Goal: Complete application form: Complete application form

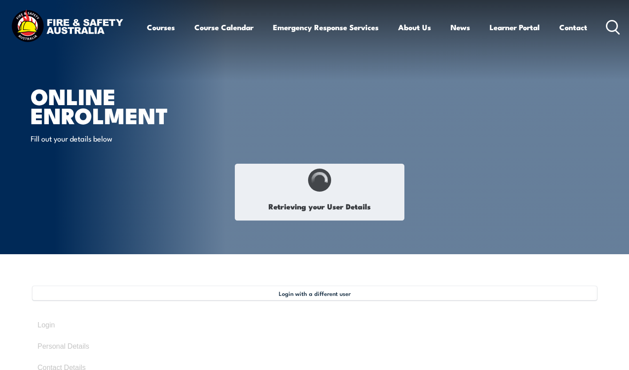
select select "Mrs"
type input "Peita"
type input "Otterbach"
type input "July 15, 1983"
type input "RE4JMC3UCJ"
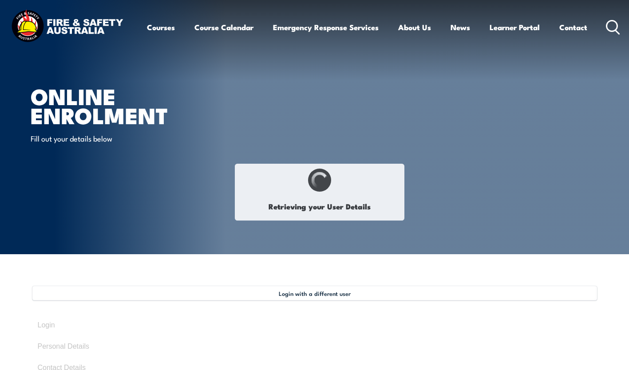
select select "F"
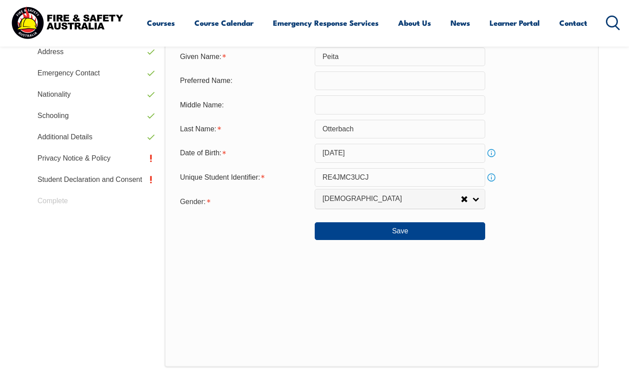
scroll to position [375, 0]
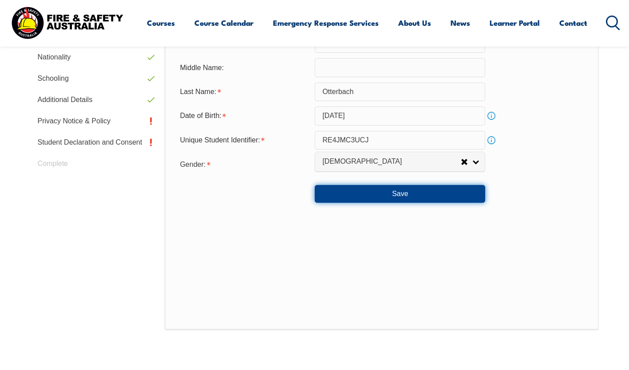
click at [422, 196] on button "Save" at bounding box center [400, 194] width 171 height 18
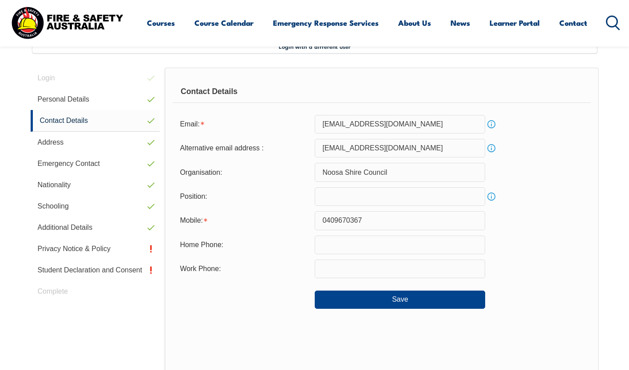
scroll to position [242, 0]
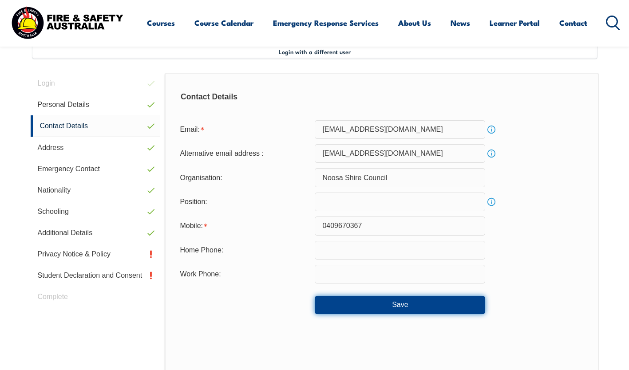
click at [431, 307] on button "Save" at bounding box center [400, 305] width 171 height 18
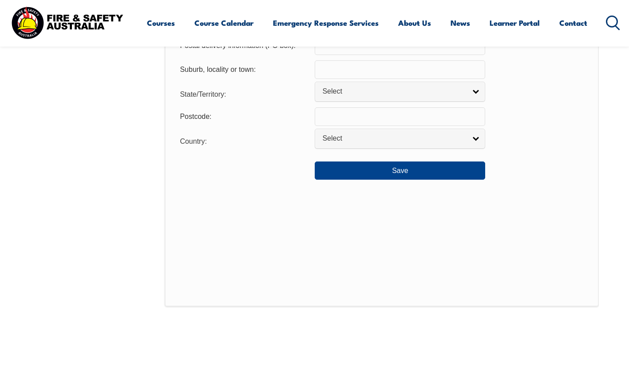
scroll to position [731, 0]
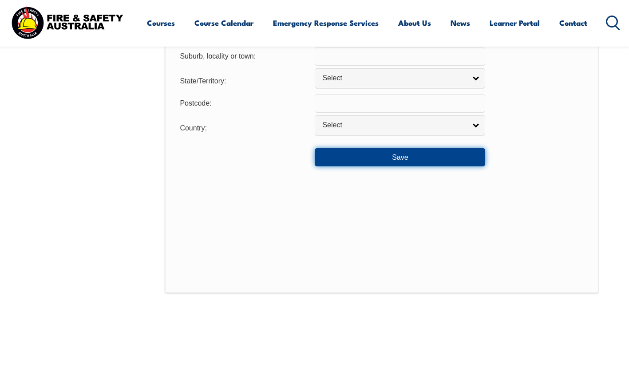
click at [439, 165] on button "Save" at bounding box center [400, 157] width 171 height 18
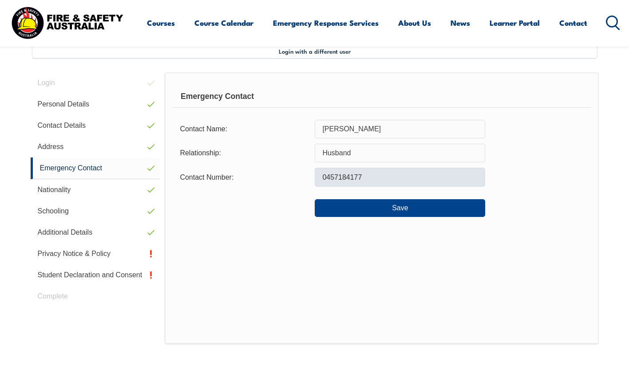
scroll to position [242, 0]
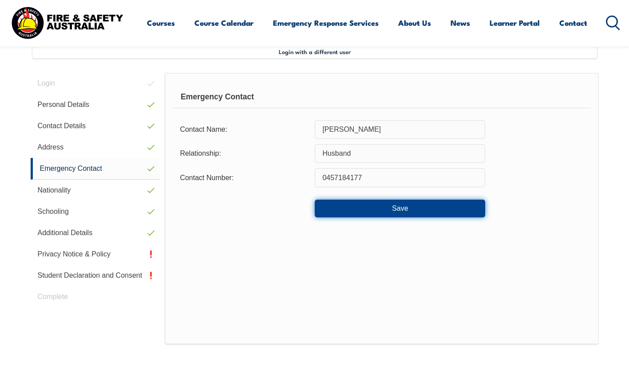
click at [437, 208] on button "Save" at bounding box center [400, 209] width 171 height 18
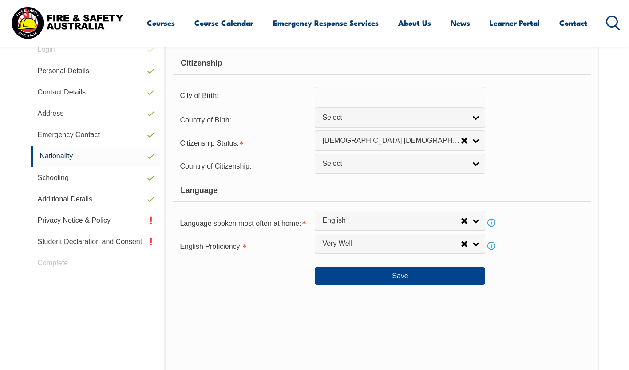
scroll to position [287, 0]
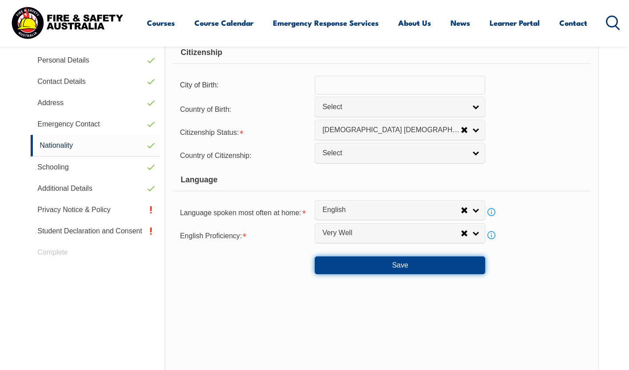
click at [410, 265] on button "Save" at bounding box center [400, 266] width 171 height 18
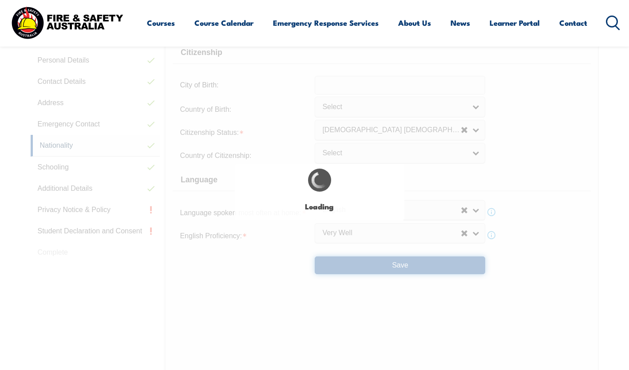
select select "false"
select select "true"
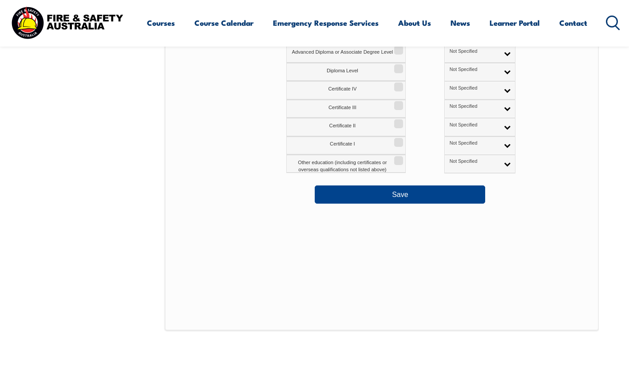
scroll to position [509, 0]
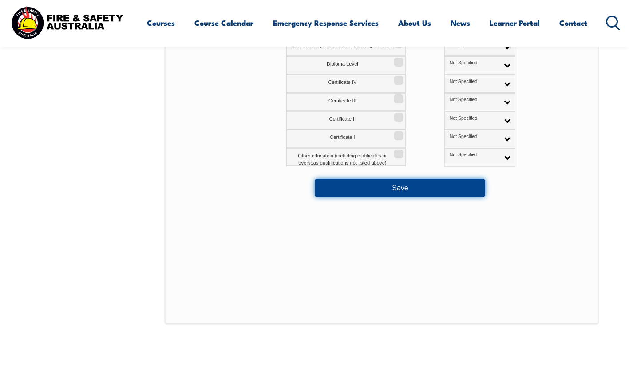
click at [437, 184] on button "Save" at bounding box center [400, 188] width 171 height 18
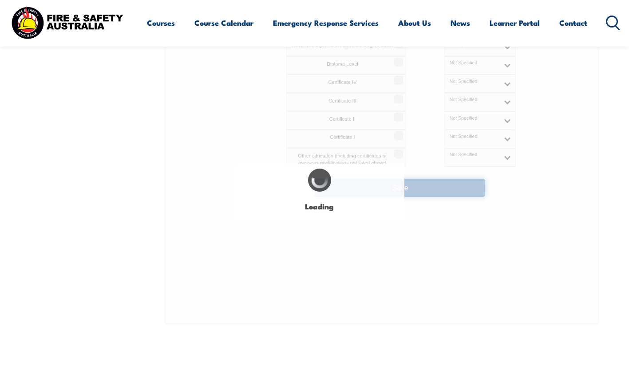
select select "false"
select select "true"
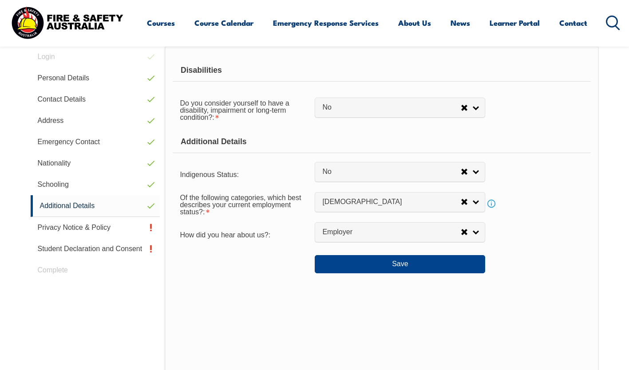
scroll to position [242, 0]
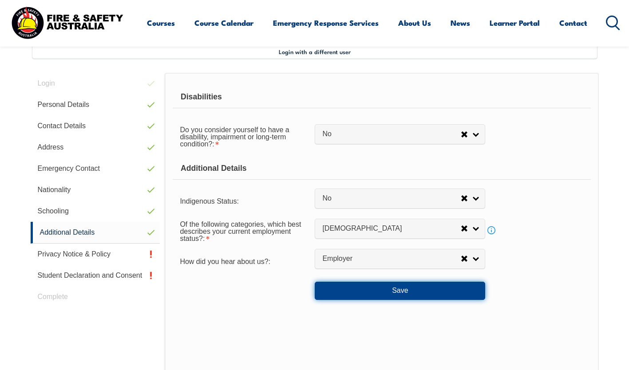
click at [410, 287] on button "Save" at bounding box center [400, 291] width 171 height 18
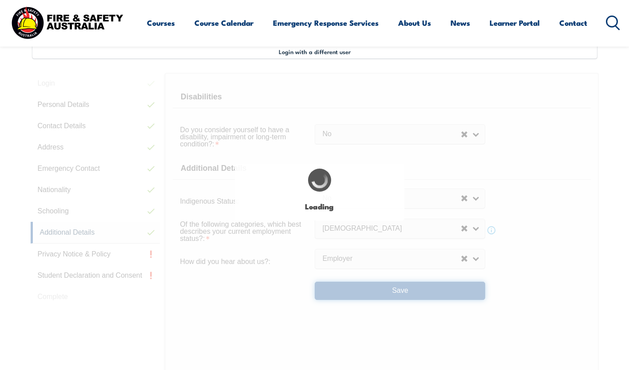
select select "false"
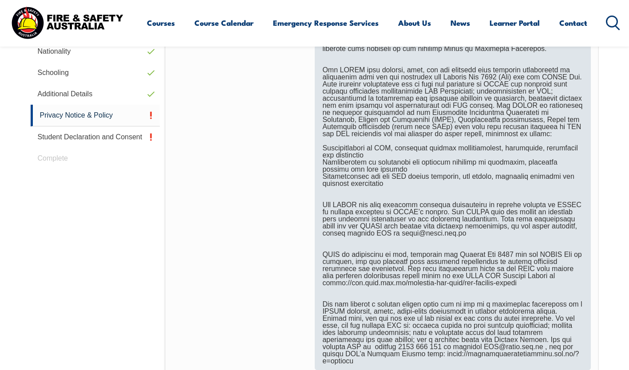
scroll to position [509, 0]
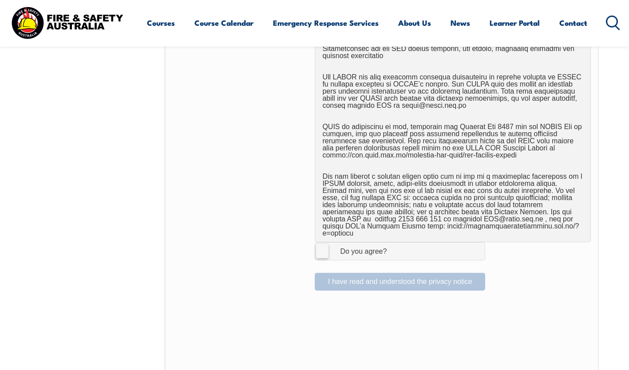
click at [327, 247] on label "I Agree Do you agree?" at bounding box center [400, 252] width 171 height 18
click at [394, 247] on input "I Agree Do you agree?" at bounding box center [401, 251] width 15 height 17
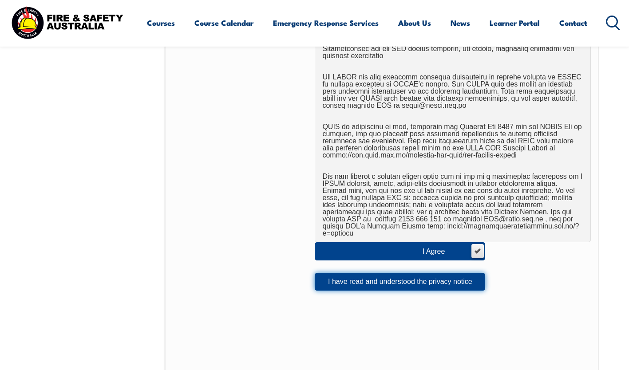
click at [407, 277] on button "I have read and understood the privacy notice" at bounding box center [400, 282] width 171 height 18
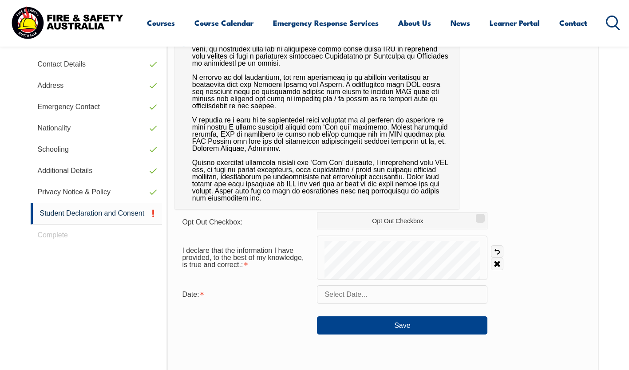
scroll to position [375, 0]
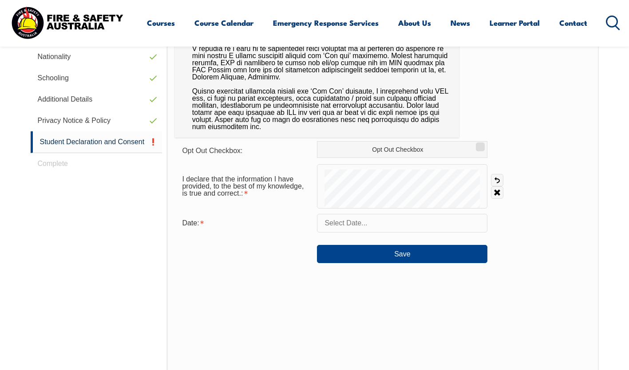
click at [384, 211] on form "Opt Out Checkbox: Opt Out Checkbox I declare that the information I have provid…" at bounding box center [383, 202] width 416 height 122
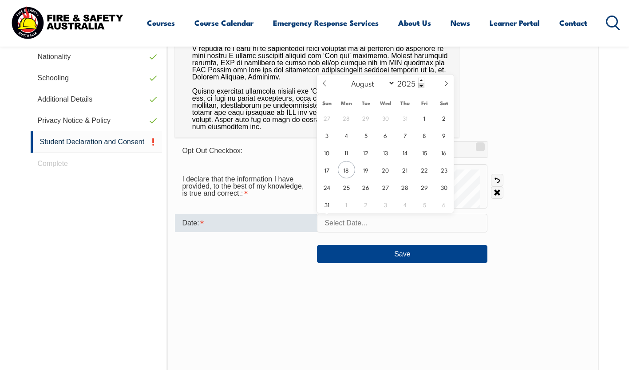
click at [385, 221] on input "text" at bounding box center [402, 223] width 171 height 19
click at [345, 170] on span "18" at bounding box center [346, 169] width 17 height 17
type input "August 18, 2025"
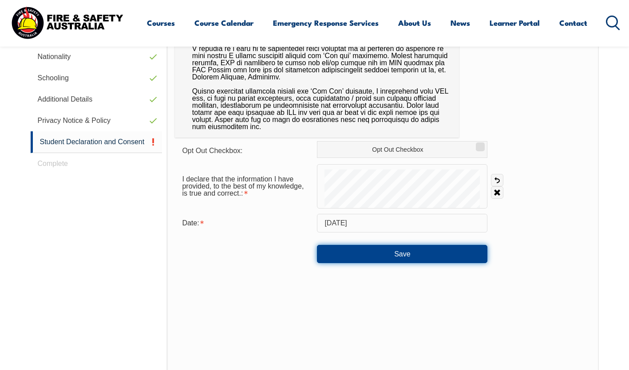
click at [373, 255] on button "Save" at bounding box center [402, 254] width 171 height 18
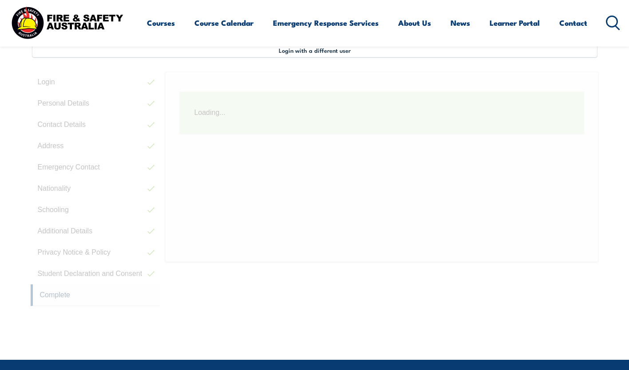
scroll to position [242, 0]
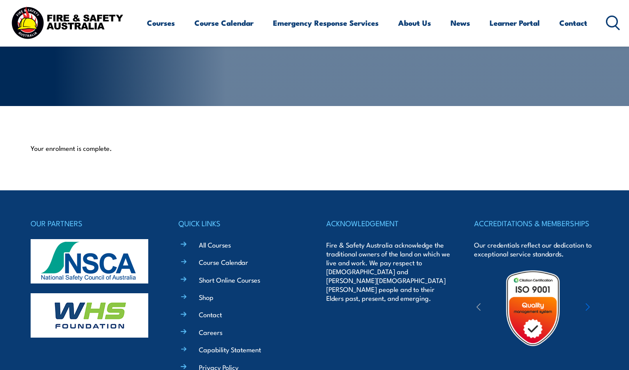
scroll to position [222, 0]
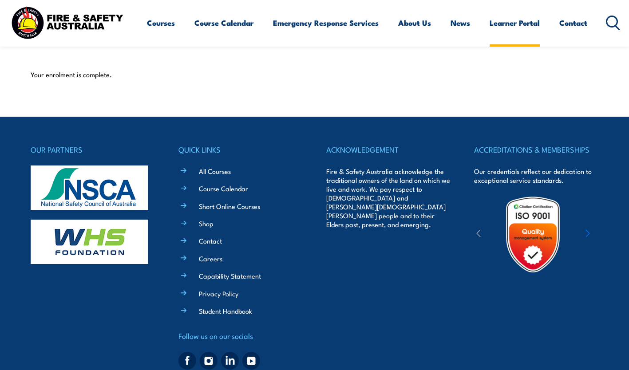
click at [495, 20] on link "Learner Portal" at bounding box center [515, 23] width 50 height 24
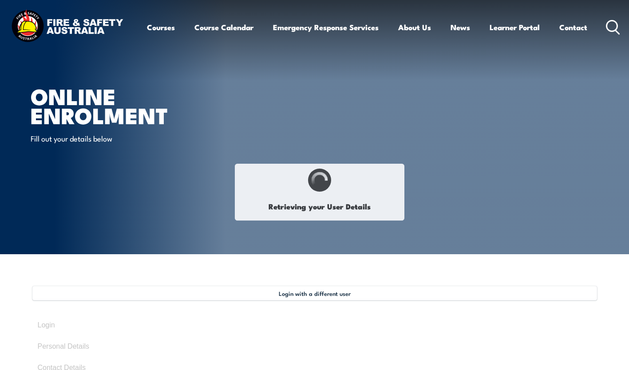
select select "Mrs"
type input "Peita"
type input "Otterbach"
type input "[DATE]"
type input "RE4JMC3UCJ"
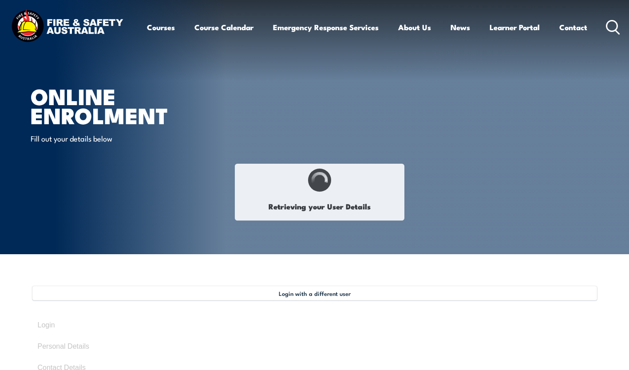
select select "F"
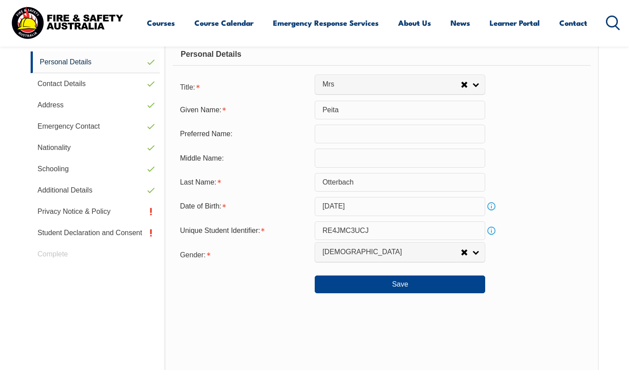
scroll to position [285, 0]
